Goal: Information Seeking & Learning: Learn about a topic

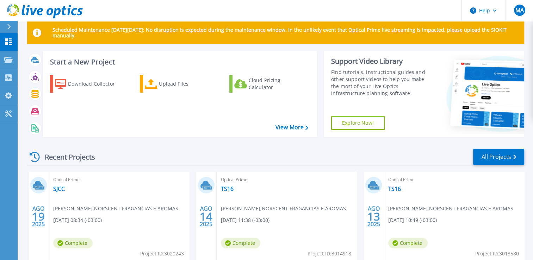
scroll to position [10, 0]
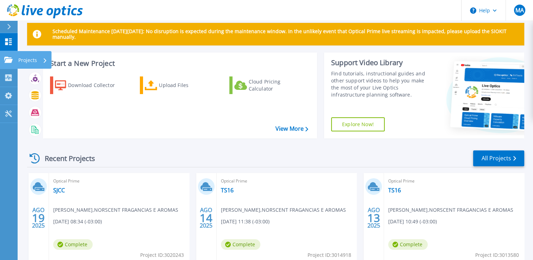
click at [7, 60] on icon at bounding box center [8, 60] width 8 height 6
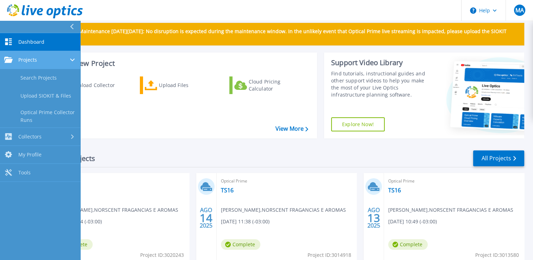
click at [27, 58] on span "Projects" at bounding box center [27, 60] width 19 height 6
click at [32, 56] on link "Projects Projects" at bounding box center [40, 60] width 80 height 18
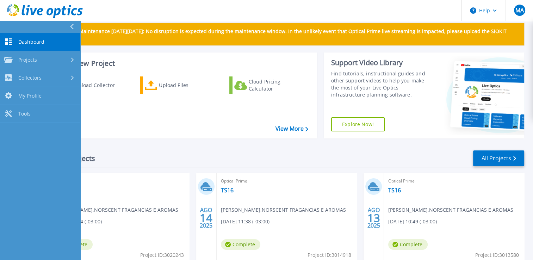
click at [164, 152] on div "Recent Projects All Projects" at bounding box center [275, 159] width 497 height 18
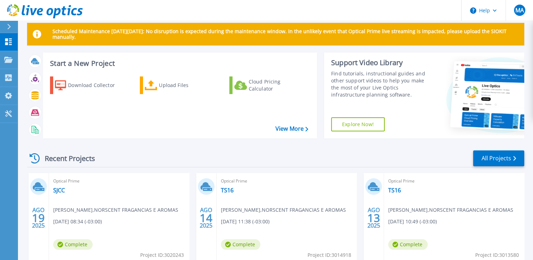
click at [80, 160] on div "Recent Projects" at bounding box center [66, 158] width 78 height 17
click at [505, 157] on link "All Projects" at bounding box center [498, 158] width 51 height 16
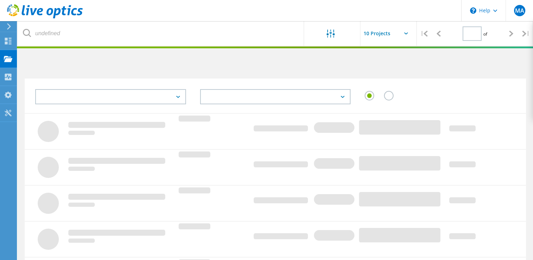
type input "1"
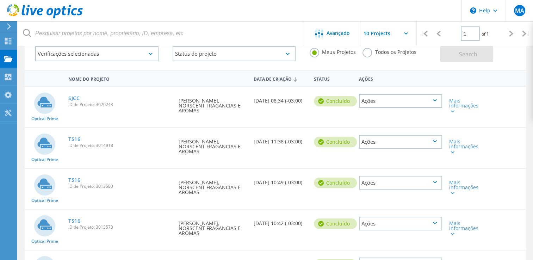
scroll to position [40, 0]
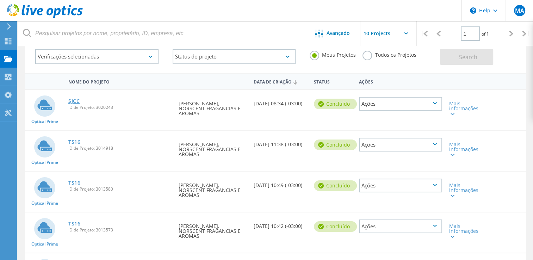
click at [76, 99] on link "SJCC" at bounding box center [74, 101] width 12 height 5
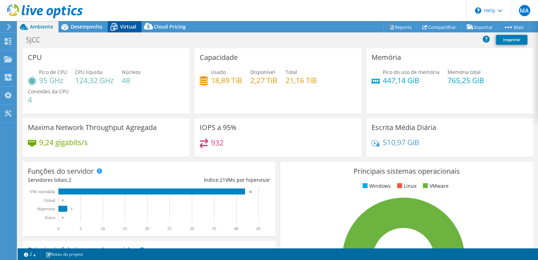
click at [128, 27] on span "Virtual" at bounding box center [128, 26] width 16 height 7
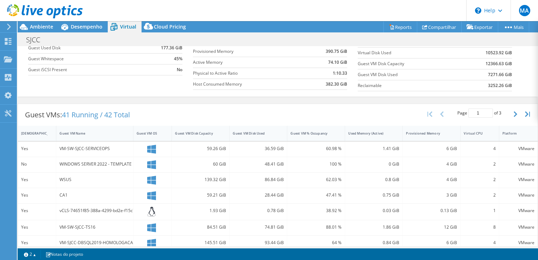
scroll to position [73, 0]
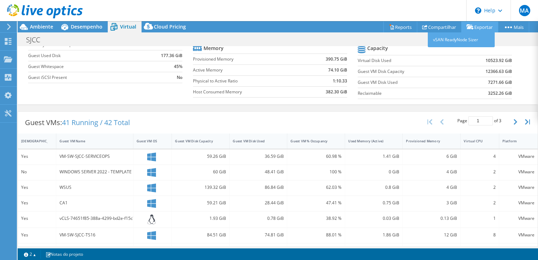
click at [479, 26] on link "Exportar" at bounding box center [480, 26] width 37 height 11
click at [472, 42] on link "vSAN ReadyNode Sizer" at bounding box center [461, 39] width 67 height 15
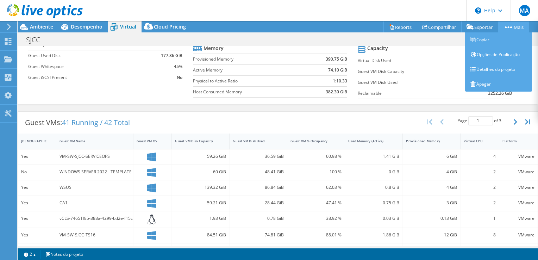
click at [515, 25] on link "Mais" at bounding box center [513, 26] width 31 height 11
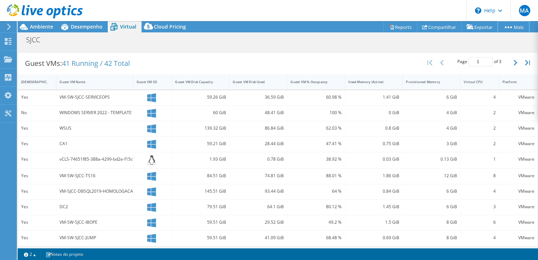
scroll to position [106, 0]
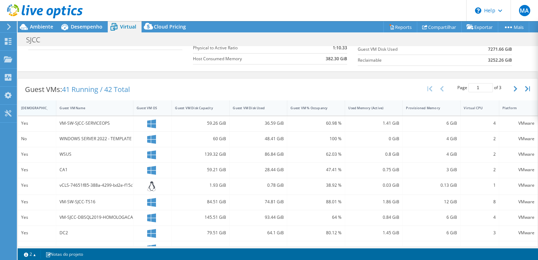
click at [34, 107] on div "IsRunning" at bounding box center [32, 108] width 23 height 5
drag, startPoint x: 478, startPoint y: 248, endPoint x: 439, endPoint y: 250, distance: 38.5
click at [439, 250] on section "Warnings Messages A Queue Depth não é gravada em Server VMware VCenter e será m…" at bounding box center [278, 254] width 521 height 12
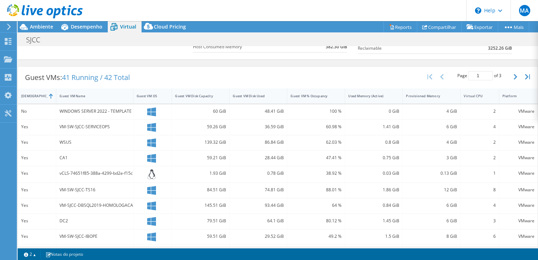
scroll to position [120, 0]
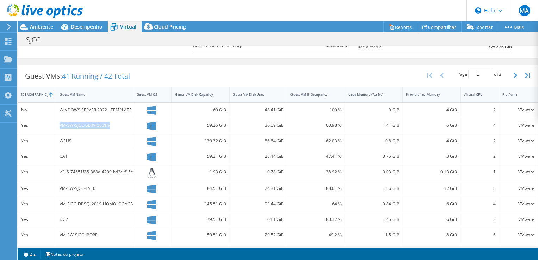
drag, startPoint x: 59, startPoint y: 124, endPoint x: 109, endPoint y: 123, distance: 49.4
click at [109, 123] on div "VM-SW-SJCC-SERVICEOPS" at bounding box center [95, 126] width 70 height 8
copy div "VM-SW-SJCC-SERVICEOPS"
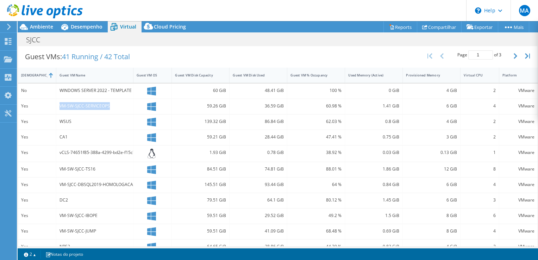
scroll to position [159, 0]
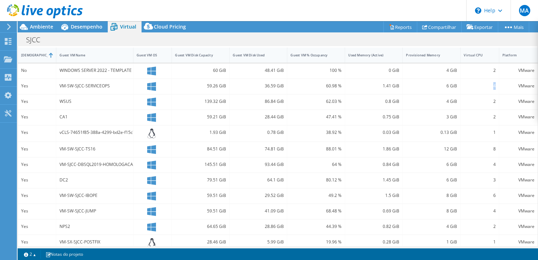
click at [492, 85] on div "4" at bounding box center [480, 86] width 38 height 15
drag, startPoint x: 492, startPoint y: 85, endPoint x: 445, endPoint y: 85, distance: 47.2
click at [445, 85] on div "6 GiB" at bounding box center [431, 86] width 51 height 8
click at [442, 86] on div "6 GiB" at bounding box center [431, 86] width 51 height 8
drag, startPoint x: 442, startPoint y: 86, endPoint x: 436, endPoint y: 85, distance: 6.0
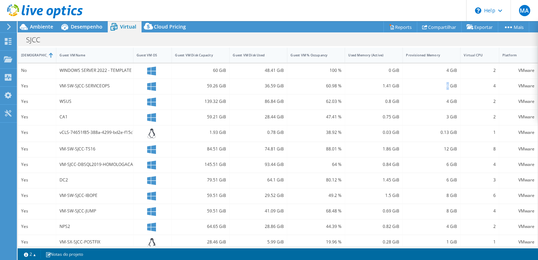
click at [436, 85] on div "6 GiB" at bounding box center [431, 86] width 51 height 8
click at [490, 162] on div "4" at bounding box center [480, 165] width 32 height 8
click at [441, 162] on div "6 GiB" at bounding box center [431, 165] width 51 height 8
click at [488, 181] on div "3" at bounding box center [480, 180] width 32 height 8
click at [442, 180] on div "6 GiB" at bounding box center [431, 180] width 51 height 8
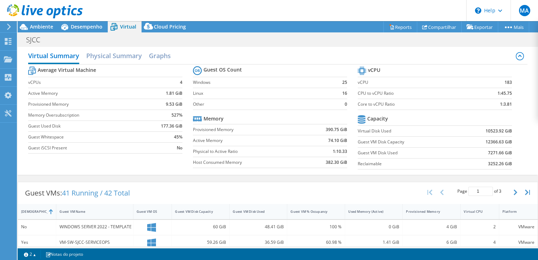
scroll to position [0, 0]
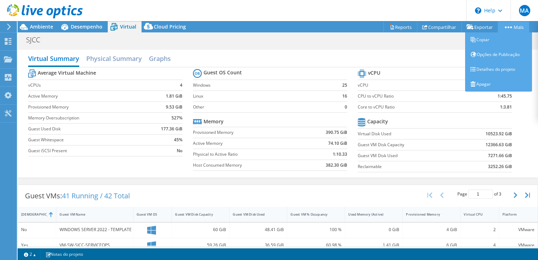
click at [505, 29] on link "Mais" at bounding box center [513, 26] width 31 height 11
click at [522, 23] on link "Mais" at bounding box center [513, 26] width 31 height 11
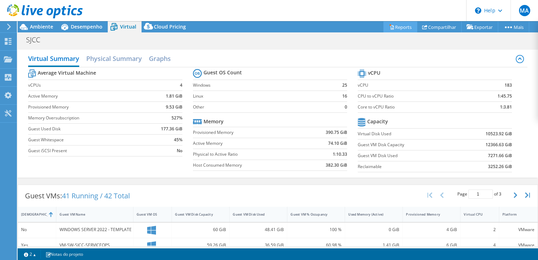
click at [408, 26] on link "Reports" at bounding box center [401, 26] width 34 height 11
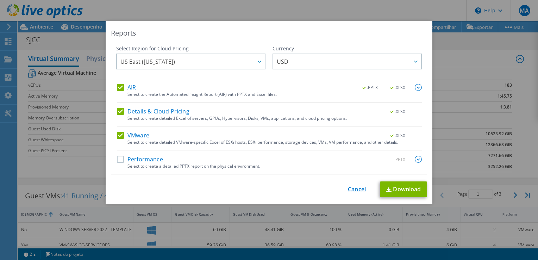
click at [363, 191] on link "Cancel" at bounding box center [357, 189] width 18 height 7
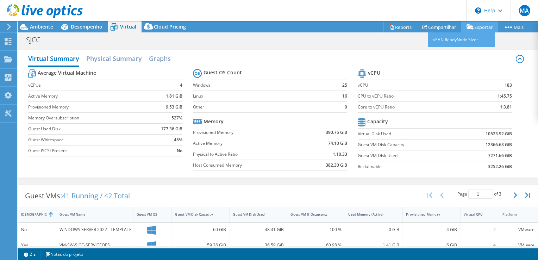
click at [470, 26] on icon at bounding box center [470, 26] width 7 height 5
click at [373, 45] on div "SJCC Imprimir" at bounding box center [278, 39] width 521 height 13
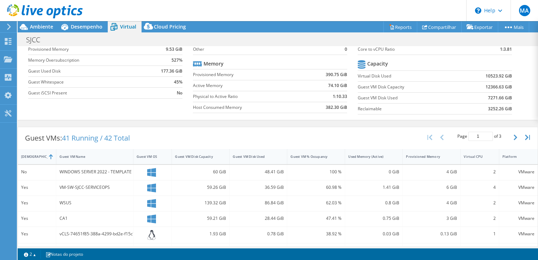
scroll to position [56, 0]
click at [514, 136] on icon "button" at bounding box center [516, 139] width 4 height 6
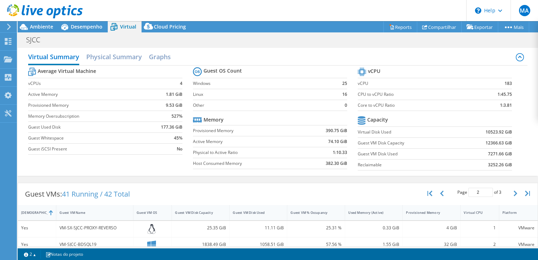
scroll to position [0, 0]
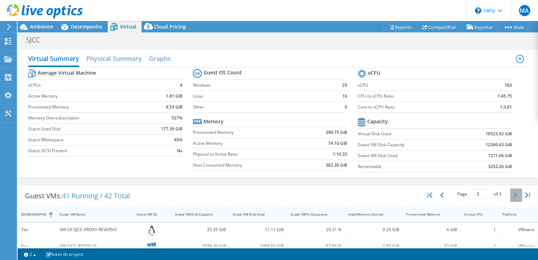
click at [511, 198] on button "button" at bounding box center [517, 195] width 12 height 13
click at [428, 195] on icon "button" at bounding box center [430, 195] width 5 height 6
type input "1"
drag, startPoint x: 368, startPoint y: 10, endPoint x: 339, endPoint y: 15, distance: 29.6
click at [339, 15] on header "MA Usuário Final MARCOS ALEXANDRE marcos.alexandre@hsbs.com.br NORSCENT FRAGANC…" at bounding box center [269, 10] width 538 height 21
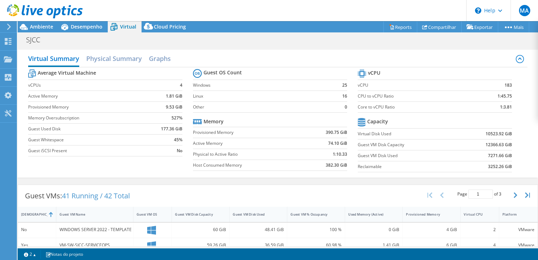
drag, startPoint x: 338, startPoint y: 15, endPoint x: 307, endPoint y: 10, distance: 32.2
click at [307, 10] on header "MA Usuário Final MARCOS ALEXANDRE marcos.alexandre@hsbs.com.br NORSCENT FRAGANC…" at bounding box center [269, 10] width 538 height 21
